Goal: Navigation & Orientation: Find specific page/section

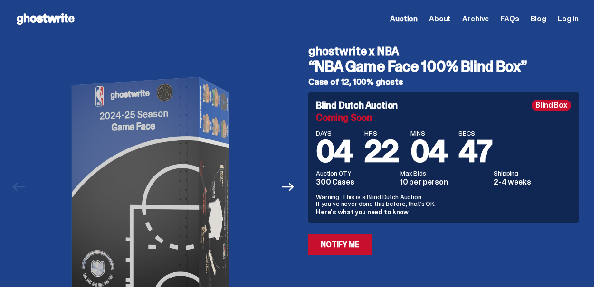
click at [444, 22] on span "About" at bounding box center [440, 19] width 22 height 8
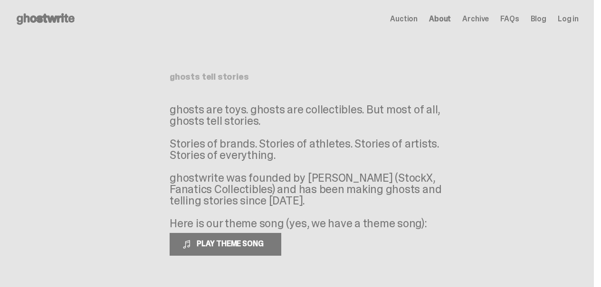
click at [40, 18] on icon at bounding box center [45, 18] width 61 height 15
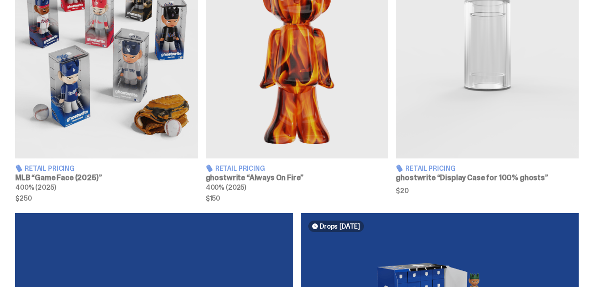
scroll to position [446, 0]
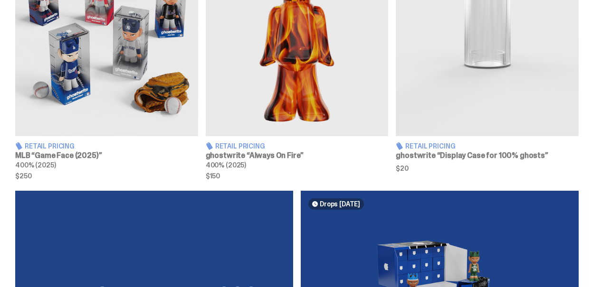
click at [161, 87] on img at bounding box center [106, 22] width 183 height 229
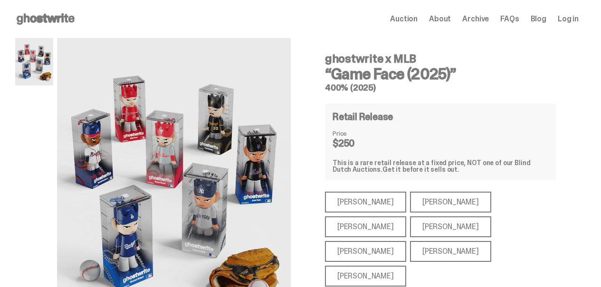
click at [57, 19] on use at bounding box center [46, 18] width 58 height 11
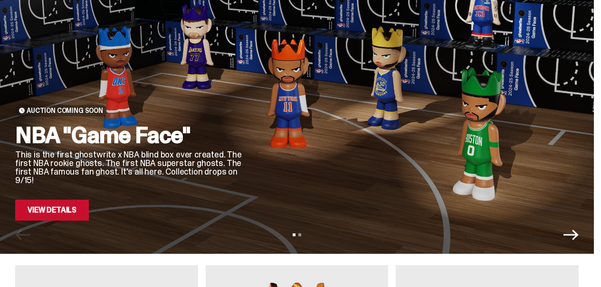
scroll to position [89, 0]
